Goal: Transaction & Acquisition: Purchase product/service

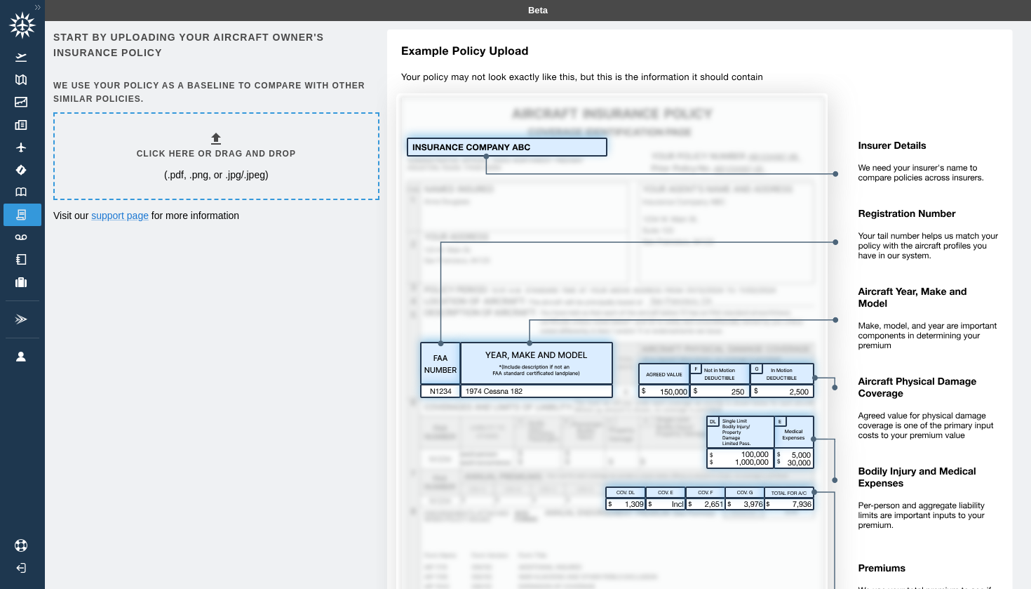
click at [225, 169] on p "(.pdf, .png, or .jpg/.jpeg)" at bounding box center [216, 175] width 105 height 14
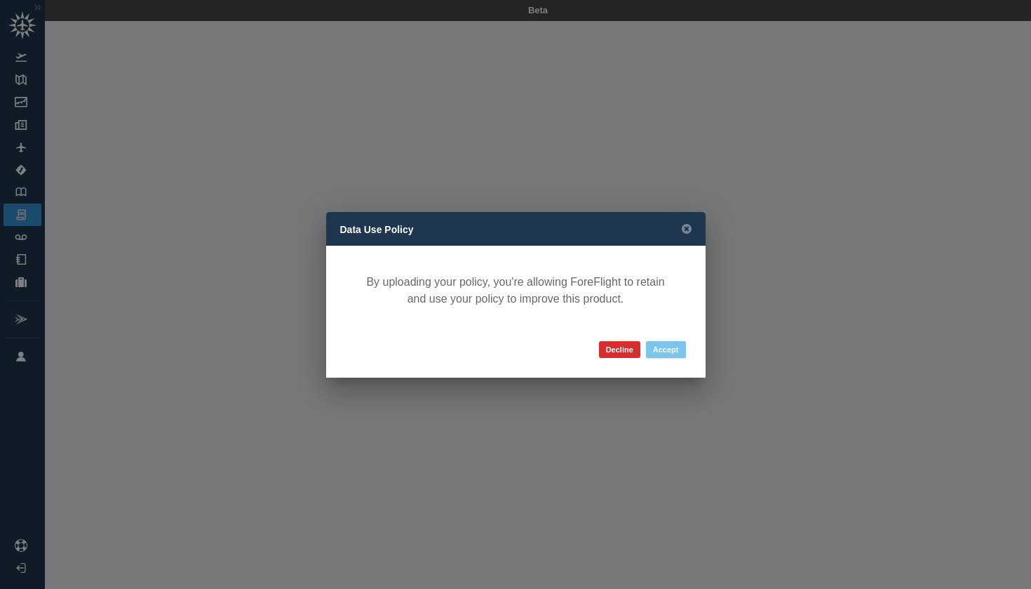
click at [671, 352] on button "Accept" at bounding box center [666, 349] width 40 height 17
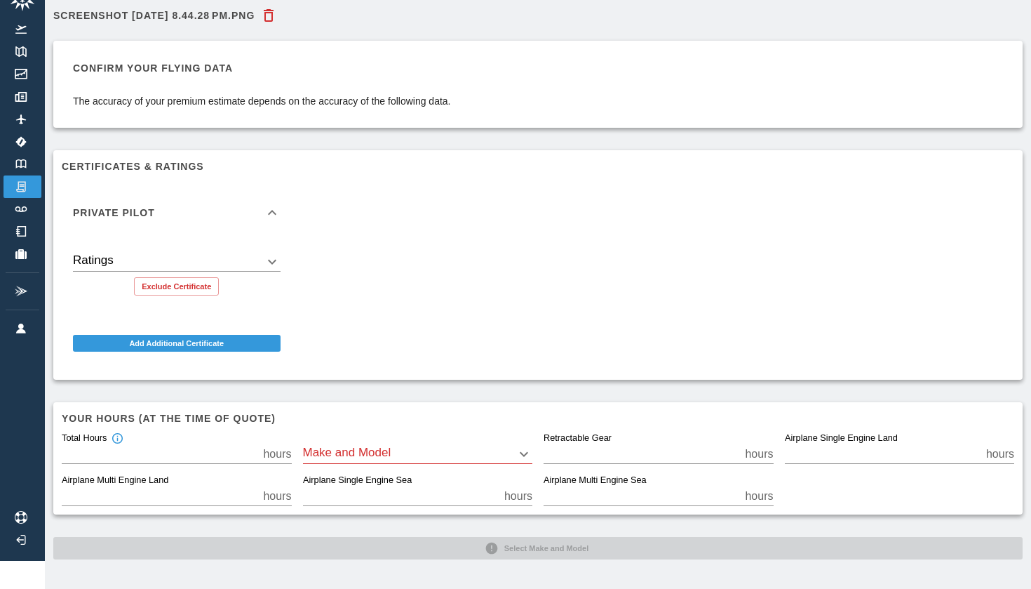
scroll to position [27, 0]
click at [269, 262] on body "Beta Screenshot 2025-08-11 at 8.44.28 PM.png Confirm your flying data The accur…" at bounding box center [515, 267] width 1031 height 589
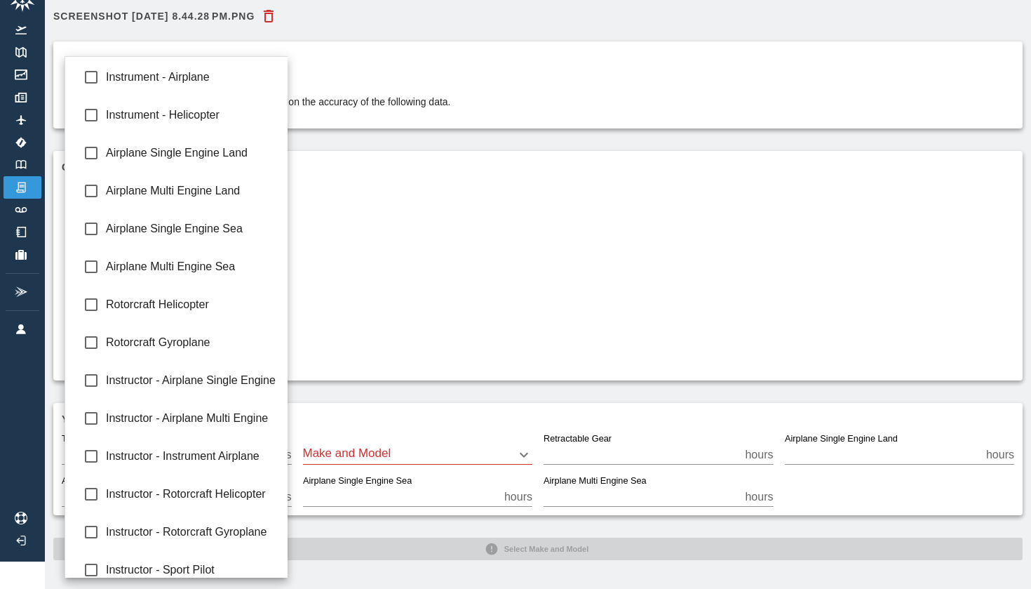
click at [336, 270] on div at bounding box center [515, 294] width 1031 height 589
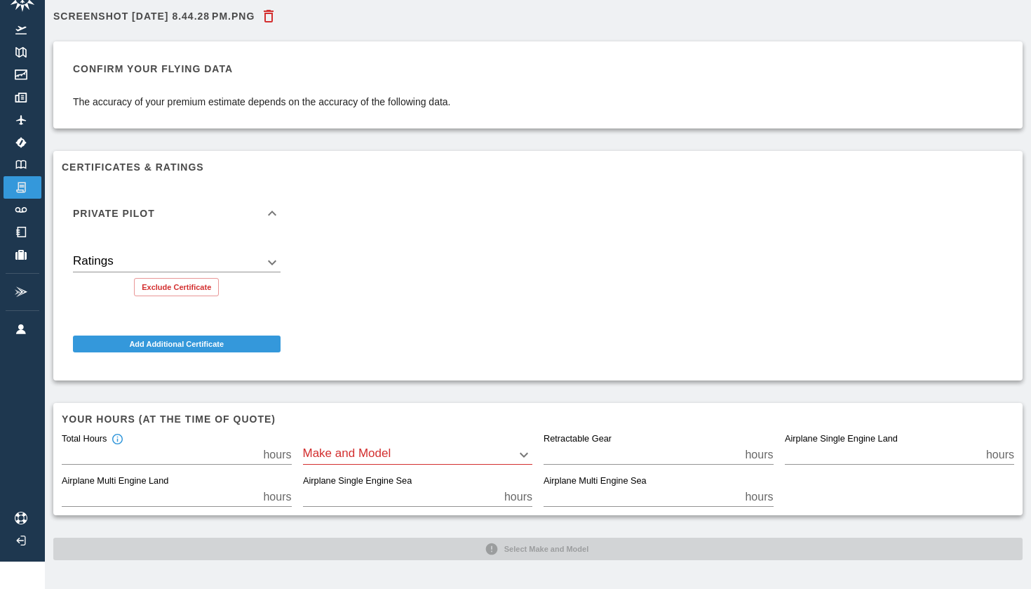
click at [300, 308] on div "Private Pilot Ratings ​ Exclude Certificate Add Additional Certificate" at bounding box center [533, 271] width 964 height 201
click at [414, 460] on body "Beta Screenshot 2025-08-11 at 8.44.28 PM.png Confirm your flying data The accur…" at bounding box center [515, 267] width 1031 height 589
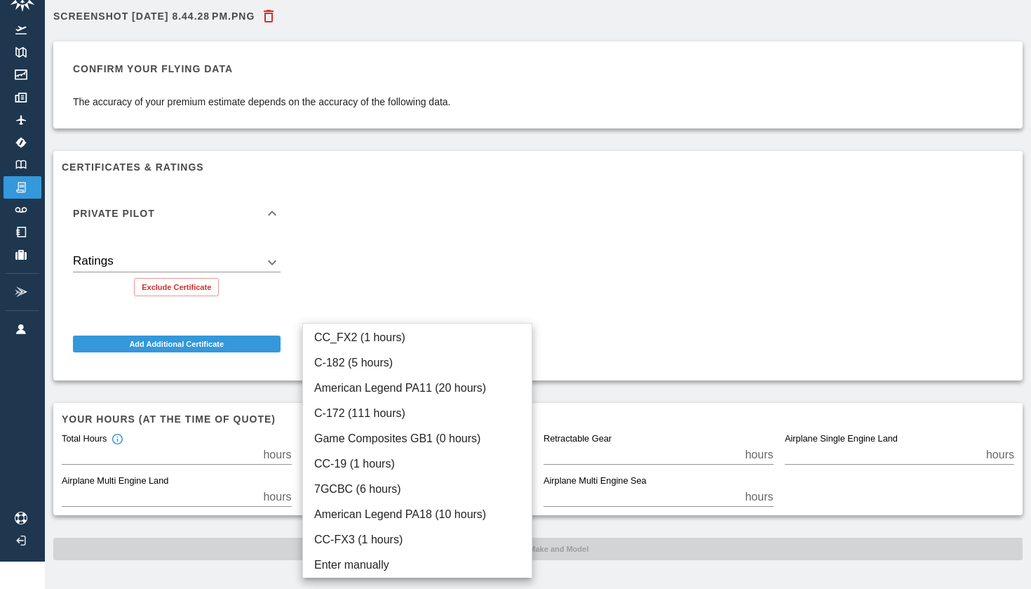
click at [385, 274] on div at bounding box center [515, 294] width 1031 height 589
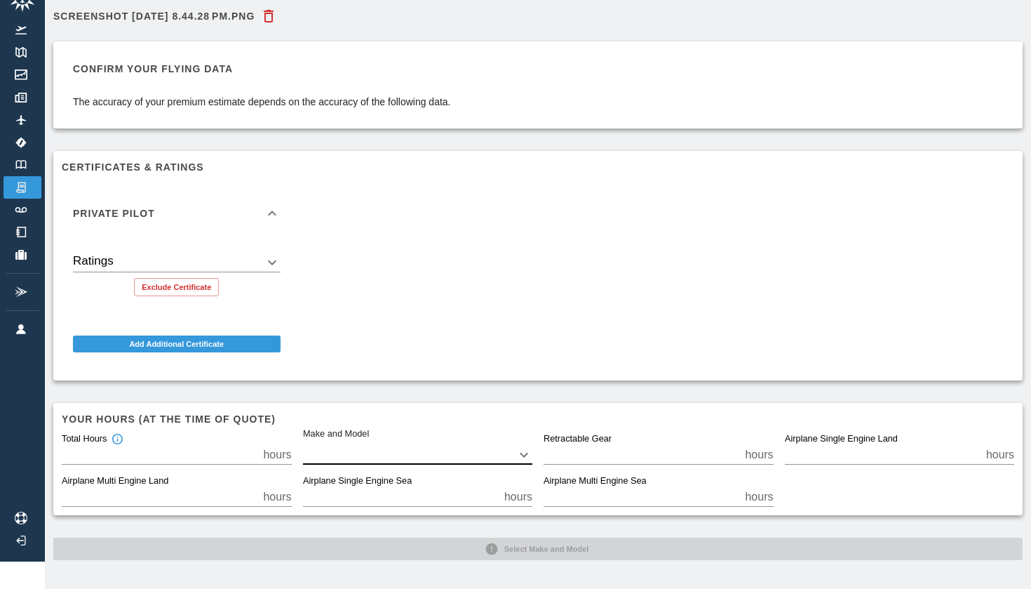
click at [422, 404] on div "Your hours (at the time of quote) Total Hours *** hours Make and Model ​ Retrac…" at bounding box center [538, 459] width 970 height 112
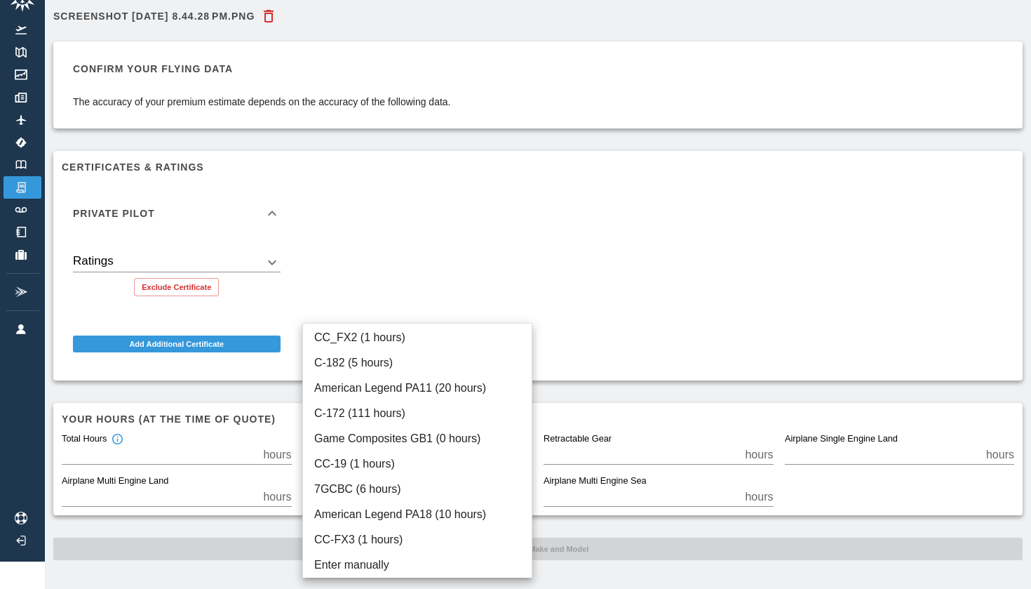
click at [408, 451] on body "Beta Screenshot 2025-08-11 at 8.44.28 PM.png Confirm your flying data The accur…" at bounding box center [515, 267] width 1031 height 589
click at [390, 387] on li "American Legend PA11 (20 hours)" at bounding box center [417, 387] width 229 height 25
type input "****"
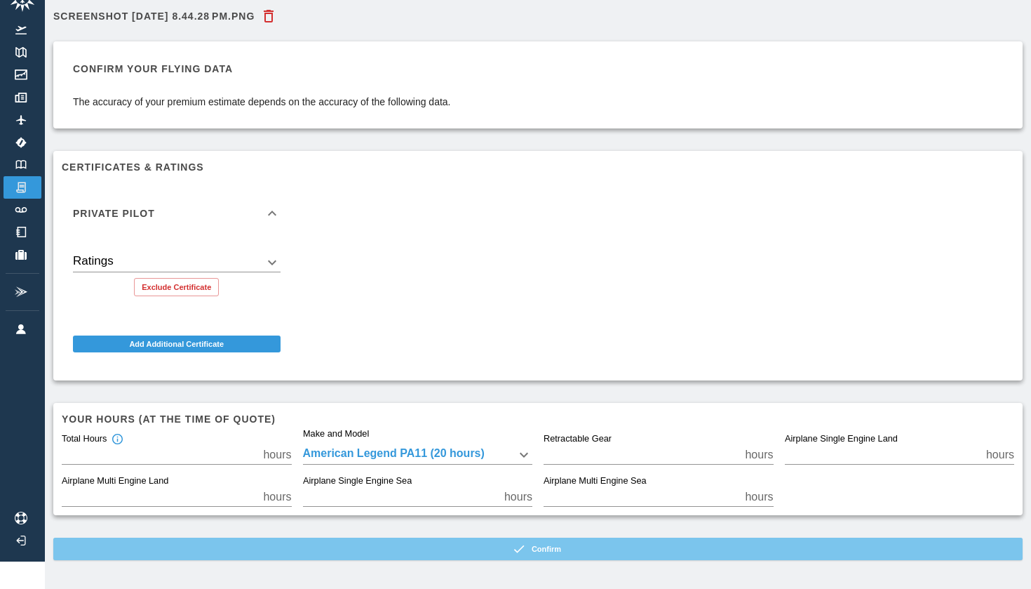
click at [375, 545] on button "Confirm" at bounding box center [538, 548] width 970 height 22
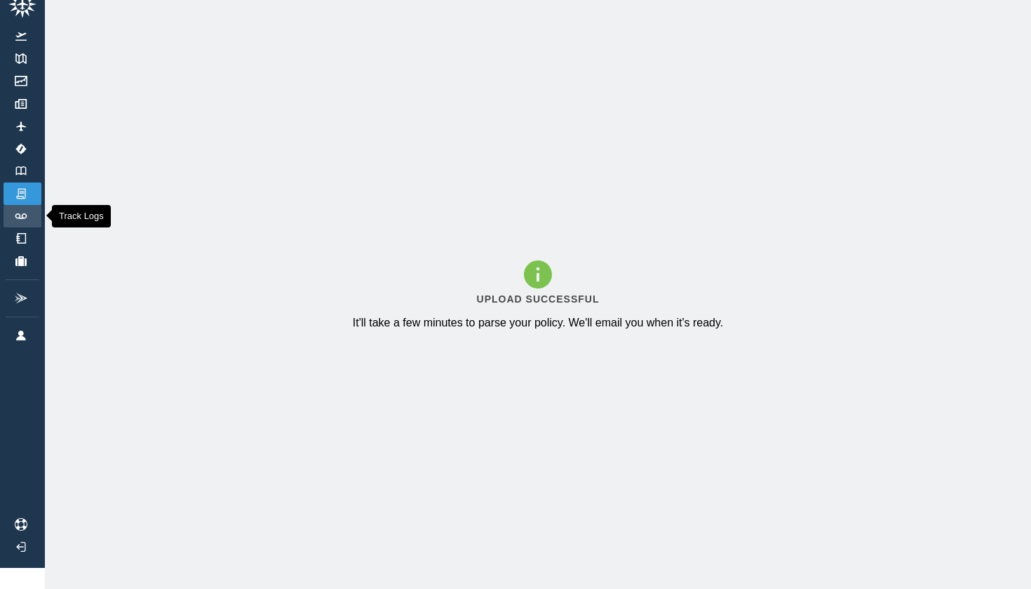
click at [18, 210] on link "Track Logs" at bounding box center [23, 216] width 38 height 22
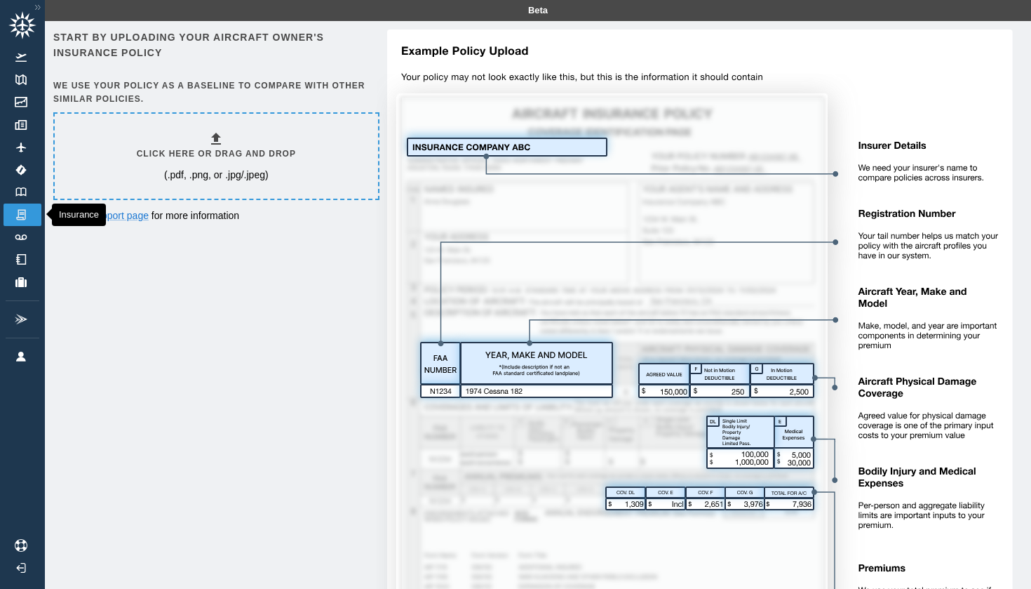
click at [25, 213] on img at bounding box center [20, 214] width 15 height 13
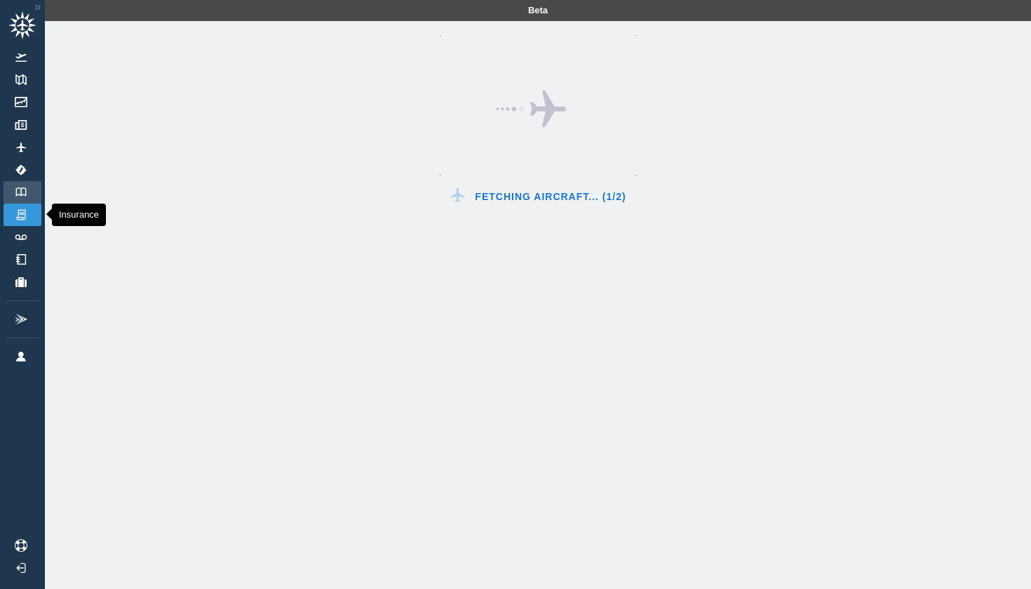
click at [25, 195] on img at bounding box center [20, 191] width 15 height 9
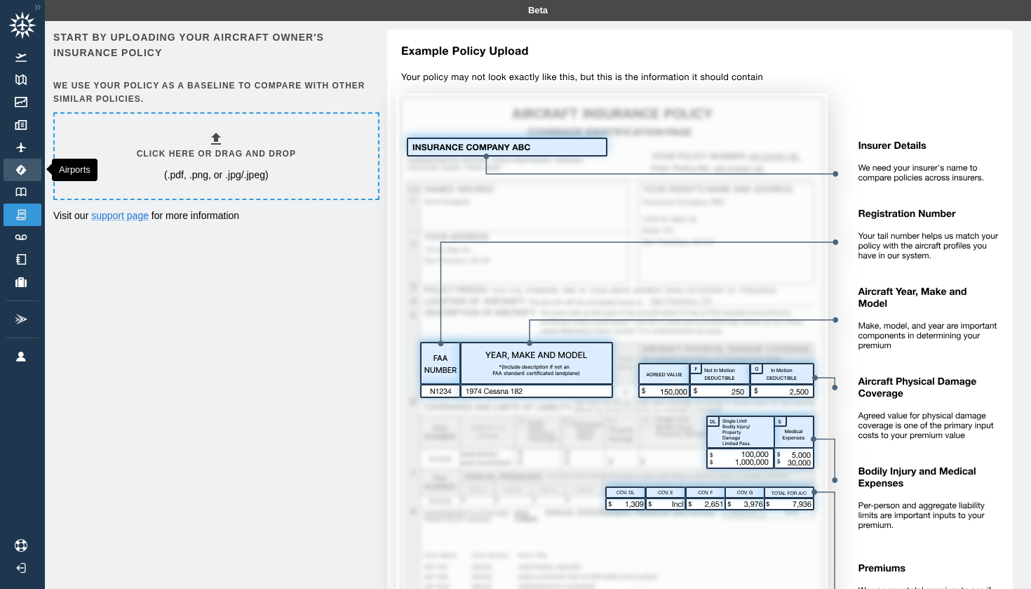
click at [32, 180] on link "Airports" at bounding box center [23, 170] width 38 height 22
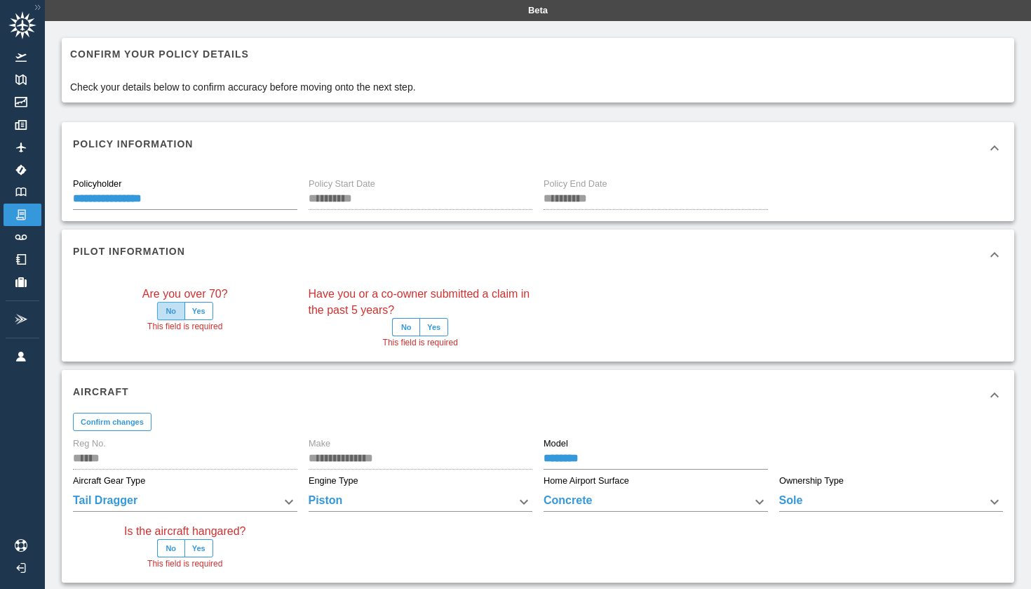
click at [175, 313] on button "No" at bounding box center [171, 311] width 28 height 18
click at [403, 326] on button "No" at bounding box center [406, 327] width 28 height 18
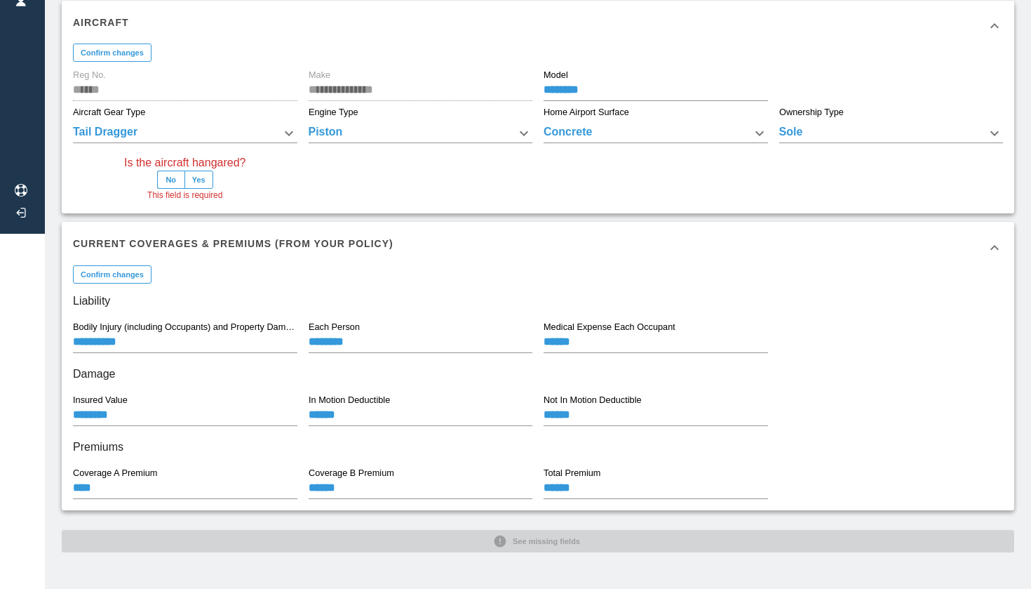
scroll to position [354, 0]
click at [551, 545] on div "**********" at bounding box center [538, 118] width 953 height 869
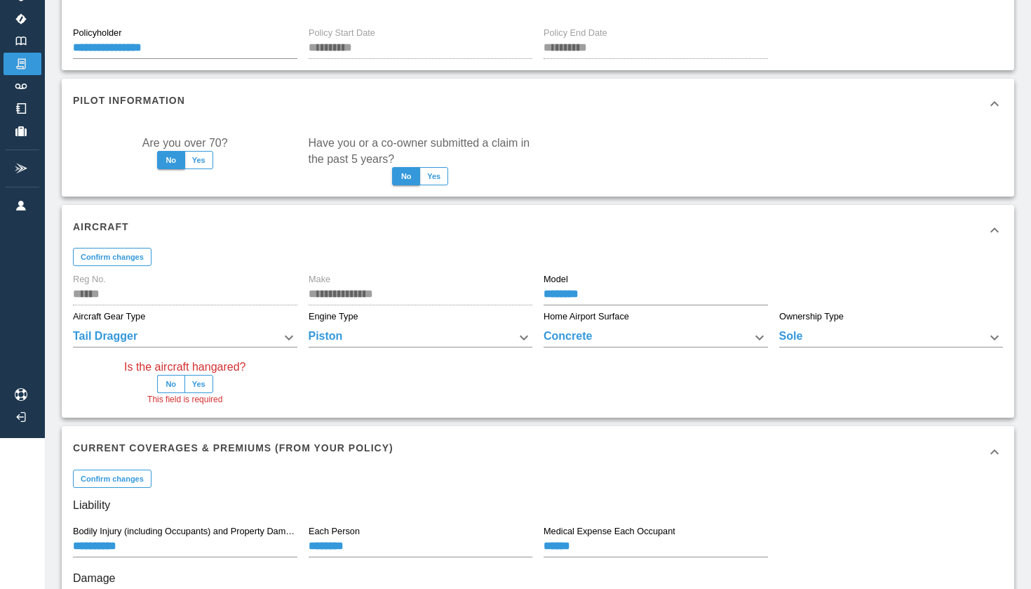
scroll to position [148, 0]
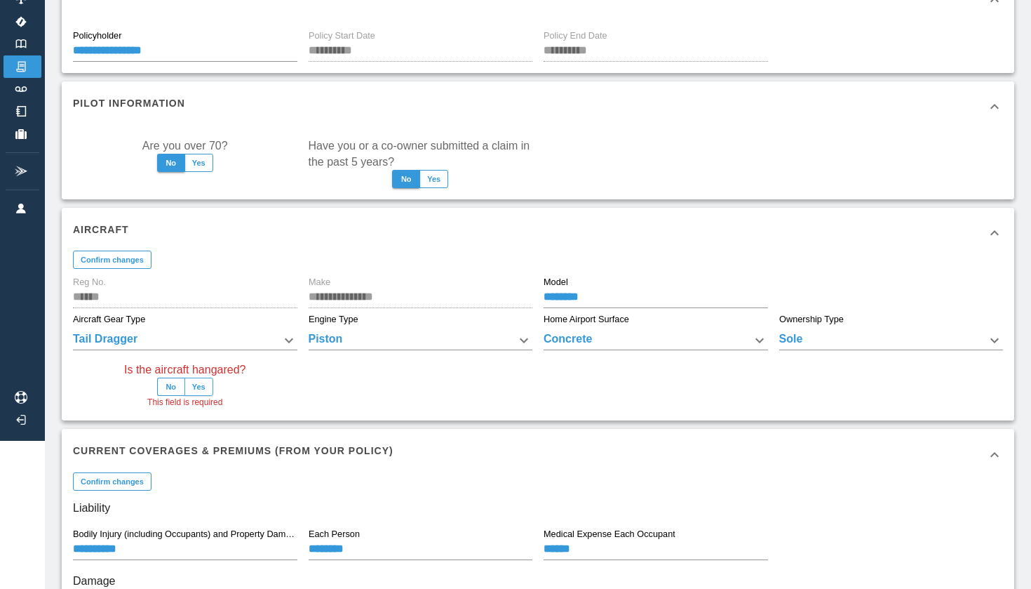
click at [206, 387] on button "Yes" at bounding box center [199, 386] width 29 height 18
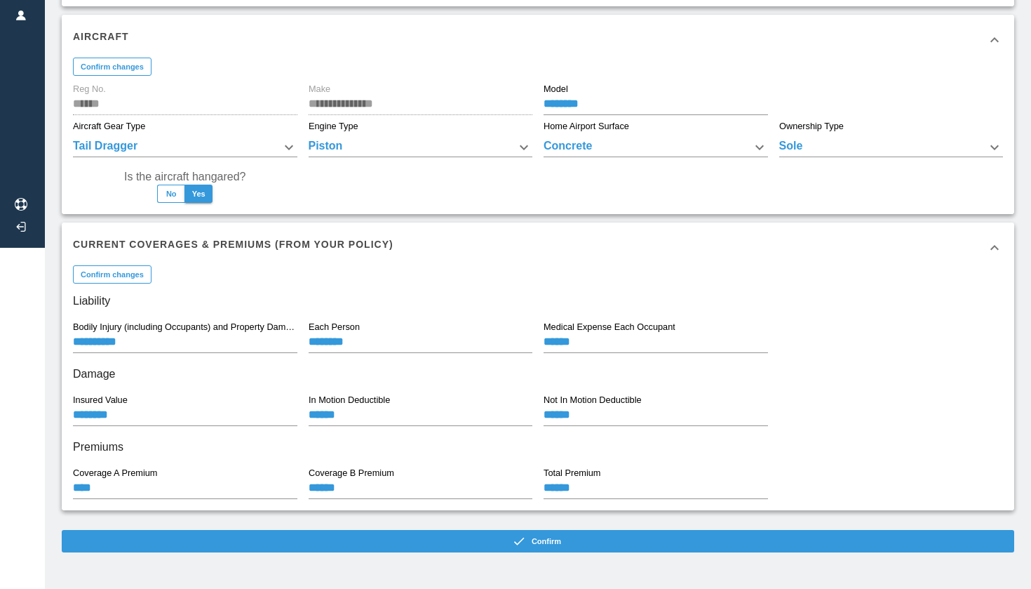
click at [435, 528] on div "**********" at bounding box center [538, 124] width 953 height 855
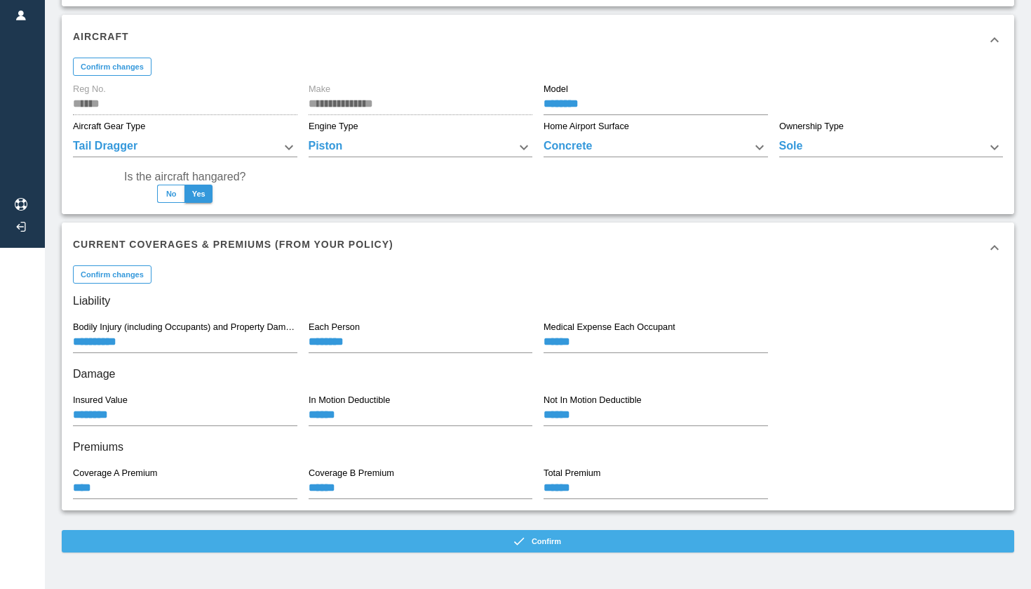
click at [435, 535] on button "Confirm" at bounding box center [538, 541] width 953 height 22
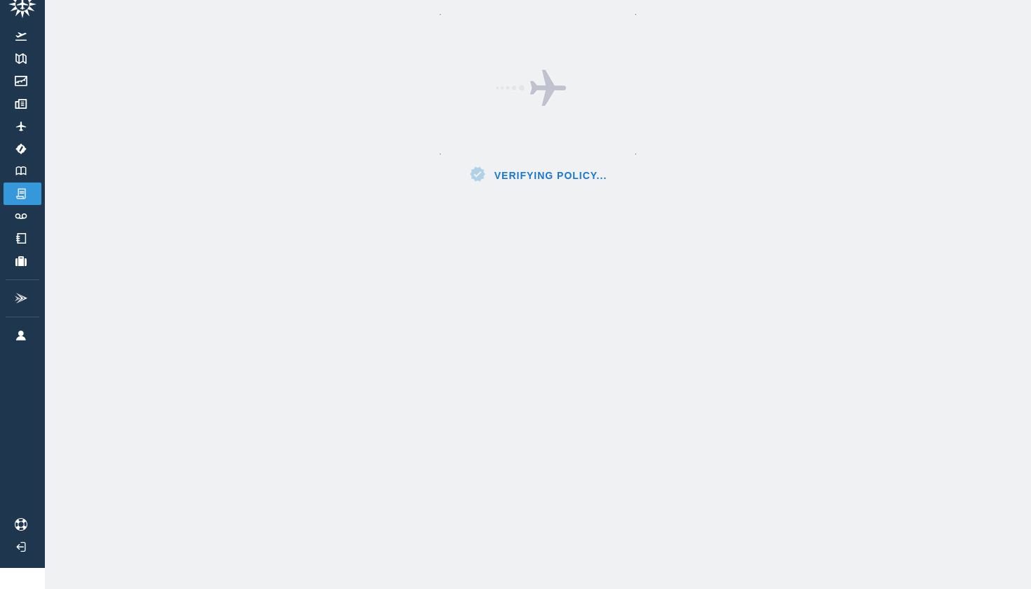
scroll to position [21, 0]
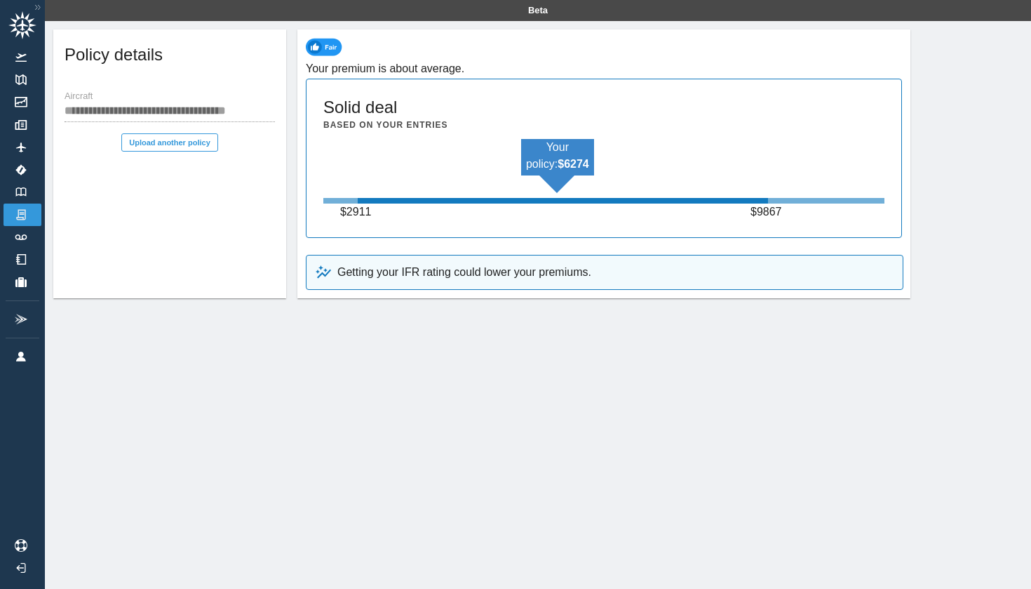
click at [554, 376] on div "**********" at bounding box center [538, 315] width 986 height 589
click at [20, 211] on img at bounding box center [20, 214] width 15 height 13
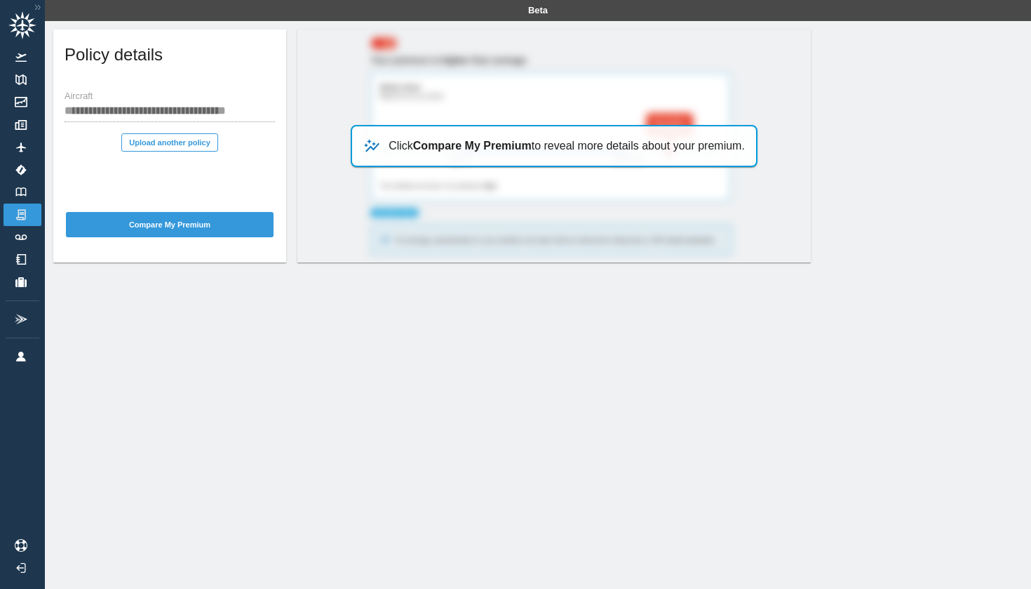
click at [436, 159] on div "Click Compare My Premium to reveal more details about your premium." at bounding box center [554, 146] width 407 height 42
click at [149, 217] on button "Compare My Premium" at bounding box center [170, 224] width 208 height 25
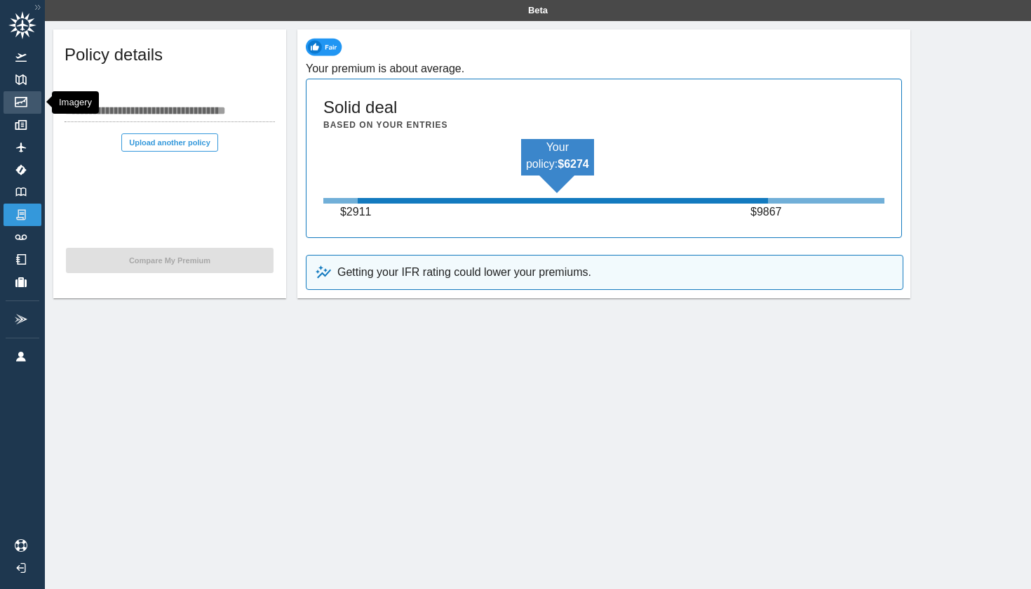
click at [10, 102] on link "Imagery" at bounding box center [23, 102] width 38 height 22
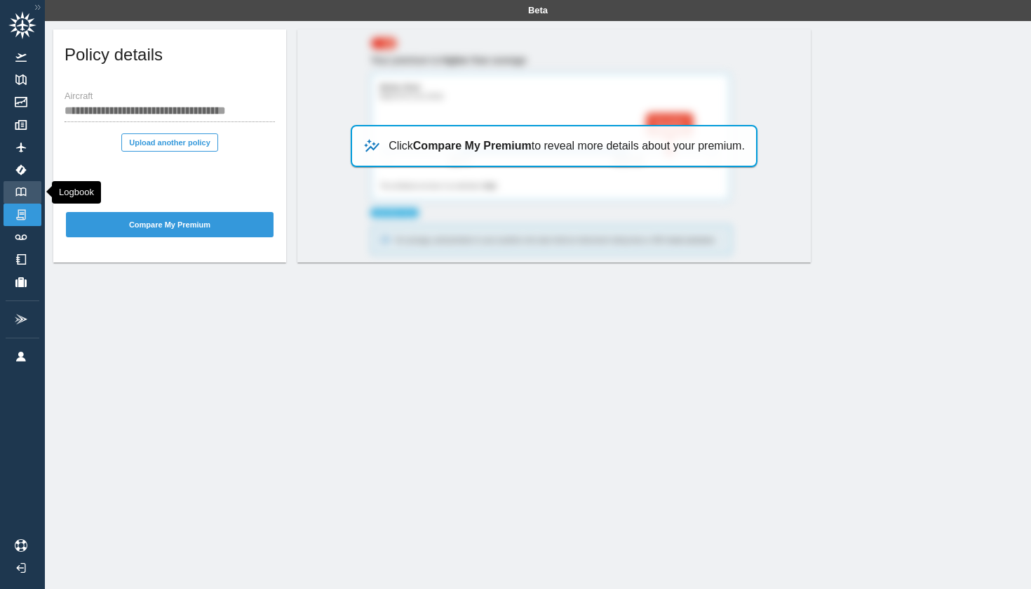
click at [24, 194] on img at bounding box center [20, 191] width 15 height 9
